Goal: Entertainment & Leisure: Consume media (video, audio)

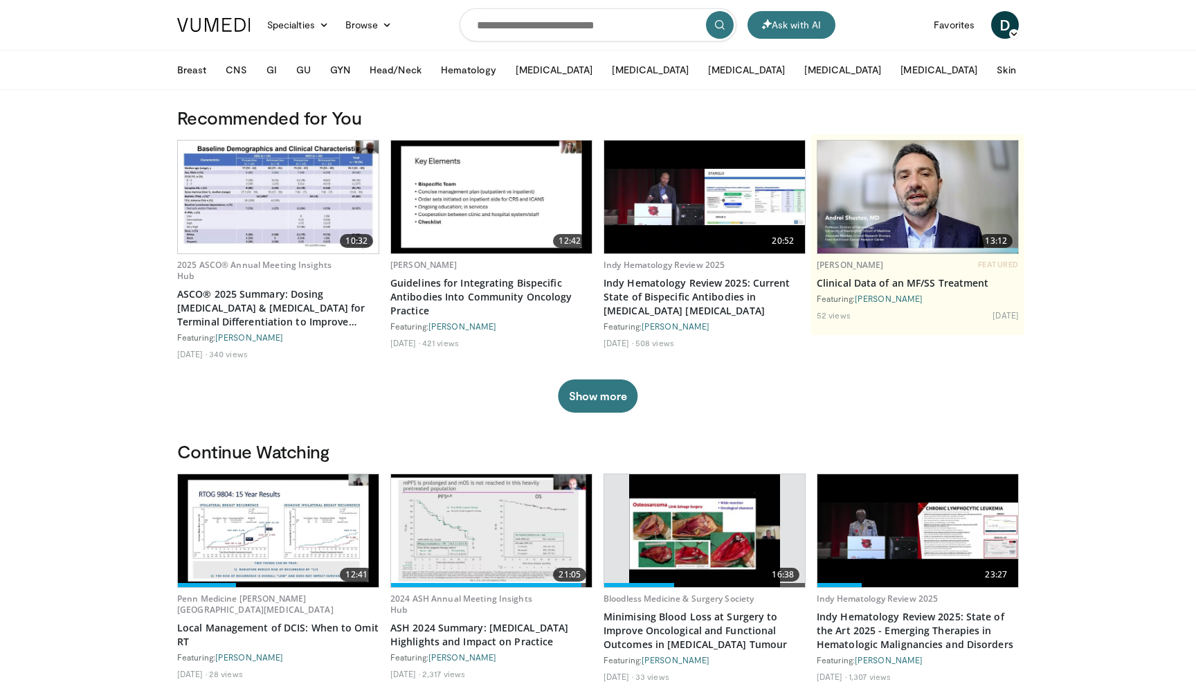
click at [509, 210] on img at bounding box center [491, 197] width 201 height 113
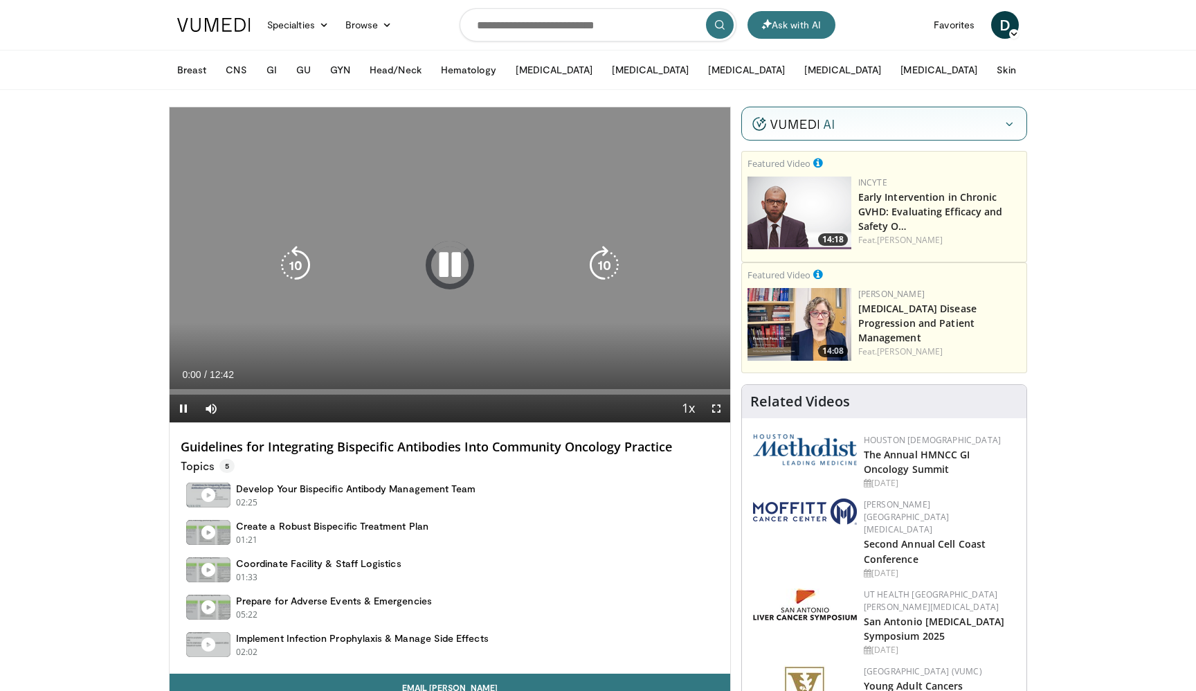
click at [455, 266] on icon "Video Player" at bounding box center [450, 265] width 39 height 39
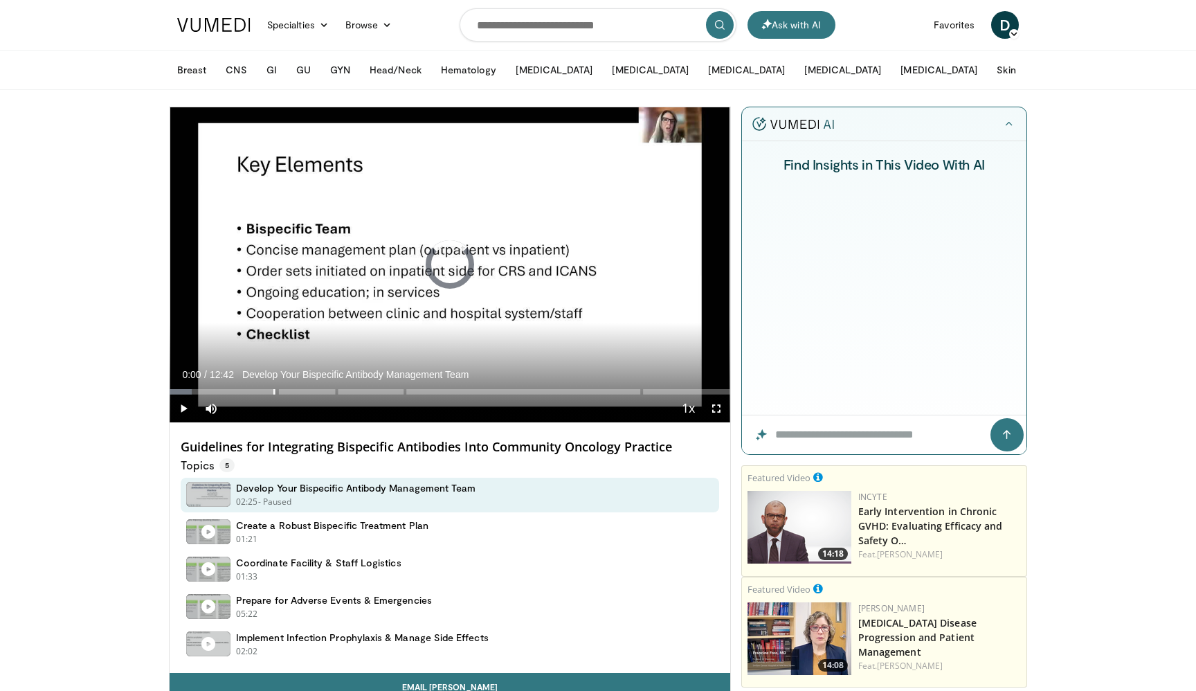
click at [273, 392] on div "Progress Bar" at bounding box center [273, 392] width 1 height 6
click at [372, 390] on div "Progress Bar" at bounding box center [372, 392] width 1 height 6
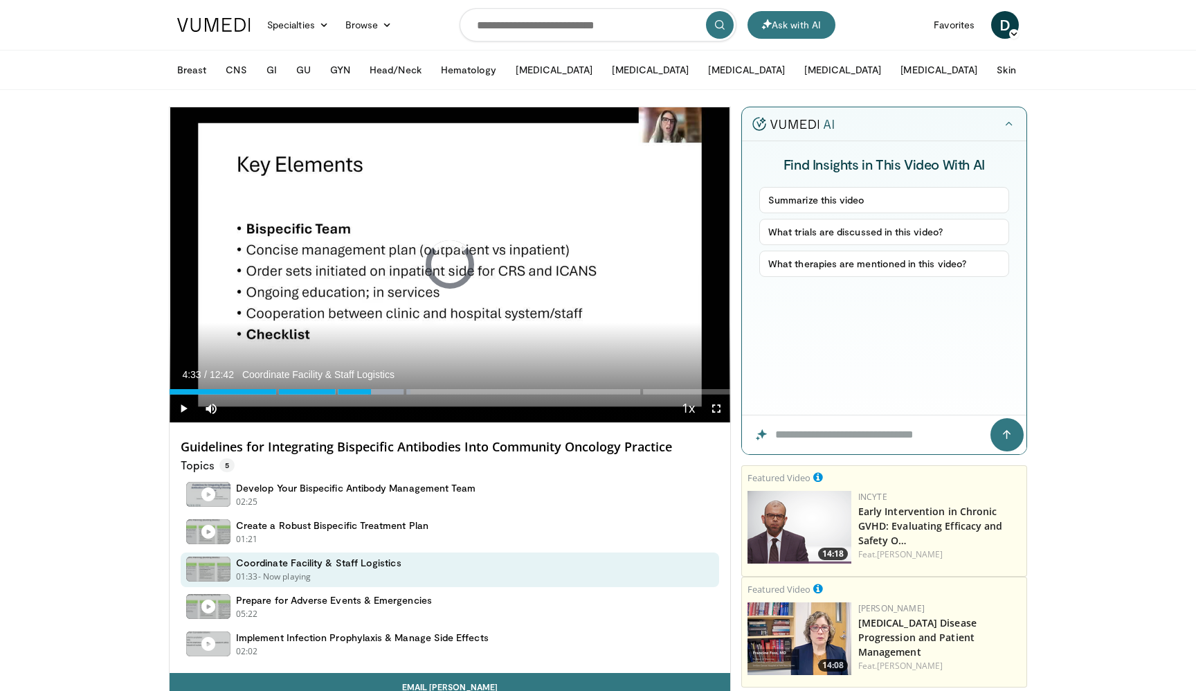
click at [424, 391] on div "Progress Bar" at bounding box center [424, 392] width 1 height 6
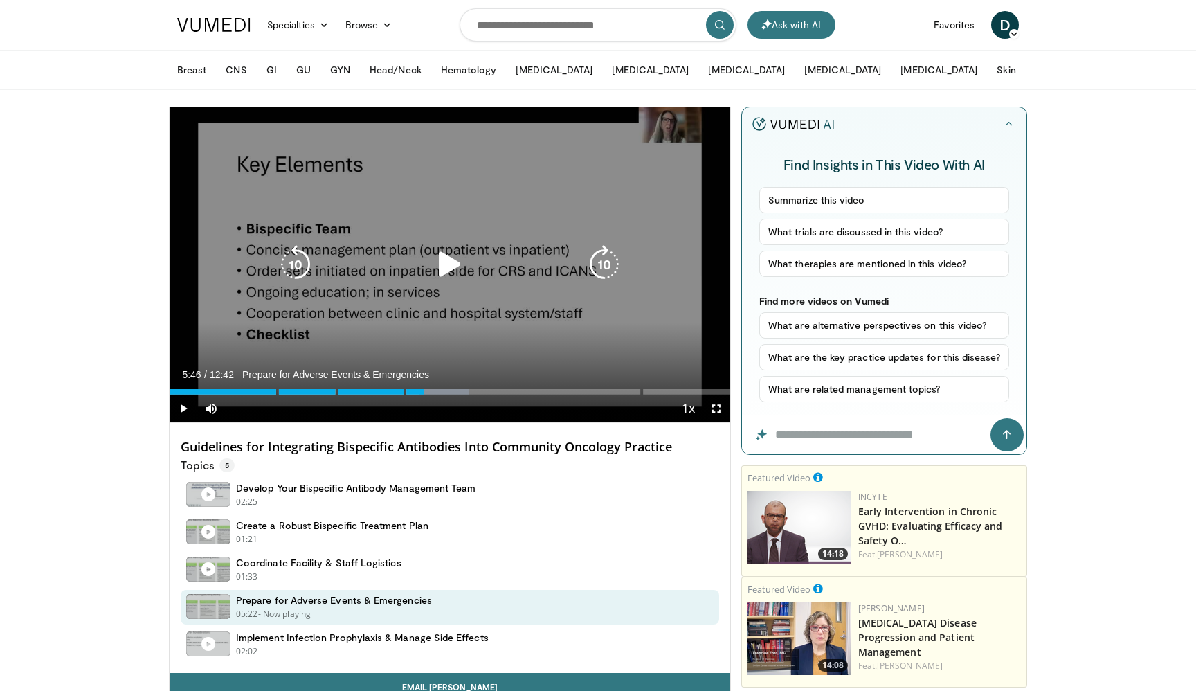
click at [454, 268] on icon "Video Player" at bounding box center [450, 264] width 39 height 39
click at [450, 250] on icon "Video Player" at bounding box center [450, 264] width 39 height 39
